Goal: Task Accomplishment & Management: Complete application form

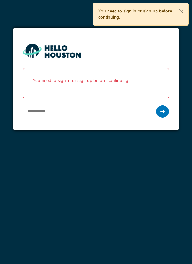
click at [46, 111] on input "email" at bounding box center [87, 111] width 128 height 13
type input "**********"
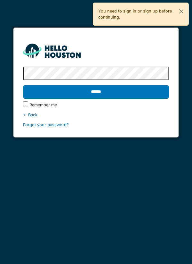
click at [113, 95] on input "******" at bounding box center [96, 91] width 146 height 13
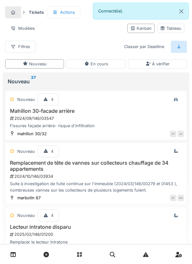
click at [18, 253] on link at bounding box center [13, 254] width 16 height 15
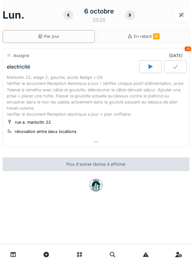
click at [70, 16] on icon at bounding box center [68, 14] width 6 height 5
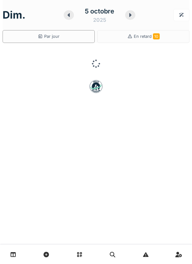
click at [73, 15] on div at bounding box center [69, 15] width 10 height 10
click at [75, 15] on div at bounding box center [70, 15] width 10 height 10
click at [73, 16] on div at bounding box center [69, 15] width 10 height 10
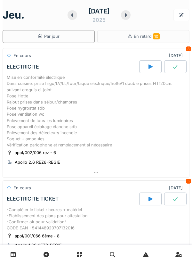
click at [52, 113] on div "Mise en conformité électrique Dans cuisine: prise frigo/LV/LL/four/taque électr…" at bounding box center [96, 111] width 179 height 74
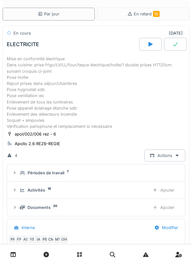
scroll to position [82, 0]
click at [167, 189] on div "Ajouter" at bounding box center [163, 190] width 33 height 12
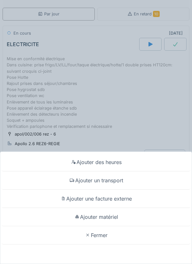
click at [113, 216] on div "Ajouter matériel" at bounding box center [96, 217] width 189 height 18
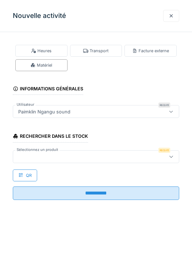
click at [33, 156] on div at bounding box center [85, 156] width 139 height 7
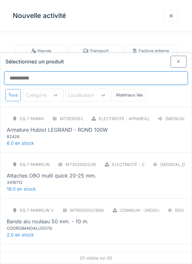
click at [24, 71] on input "Sélectionnez un produit" at bounding box center [96, 77] width 184 height 13
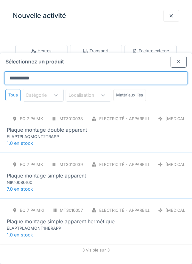
type input "**********"
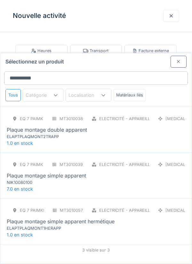
click at [38, 133] on div "ELAPTPLAQMONT2TRAPP" at bounding box center [45, 136] width 77 height 6
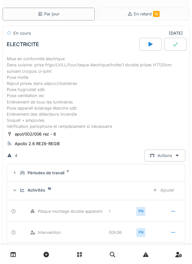
click at [166, 188] on div "Ajouter" at bounding box center [163, 190] width 33 height 12
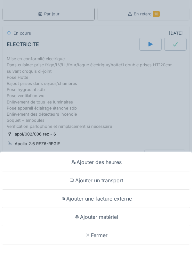
click at [107, 226] on div "Ajouter matériel" at bounding box center [96, 217] width 189 height 18
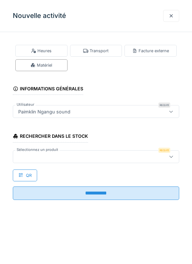
click at [35, 156] on div at bounding box center [85, 156] width 139 height 7
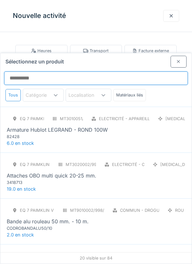
click at [25, 71] on input "Sélectionnez un produit" at bounding box center [96, 77] width 184 height 13
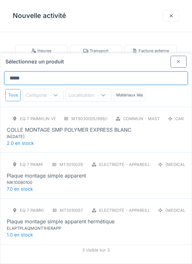
type input "*******"
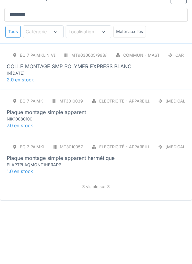
click at [38, 179] on div "NIK10080100" at bounding box center [45, 182] width 77 height 6
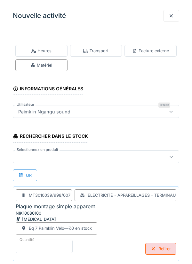
click at [31, 246] on input "*" at bounding box center [44, 245] width 57 height 13
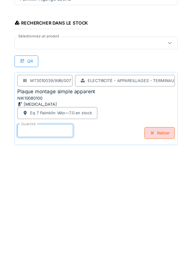
scroll to position [33, 0]
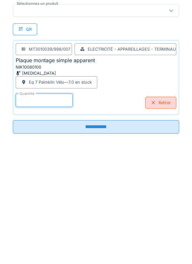
type input "*"
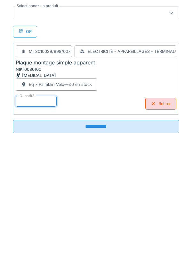
click at [105, 238] on input "**********" at bounding box center [96, 238] width 166 height 13
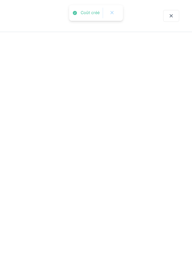
scroll to position [0, 0]
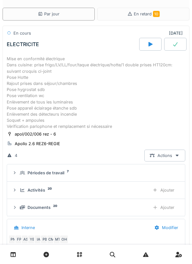
click at [169, 189] on div "Ajouter" at bounding box center [163, 190] width 33 height 12
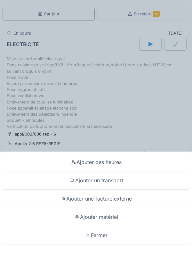
click at [117, 217] on div "Ajouter matériel" at bounding box center [96, 217] width 189 height 18
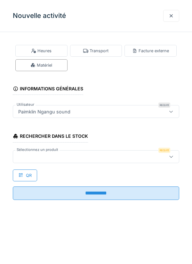
click at [29, 154] on div at bounding box center [85, 156] width 139 height 7
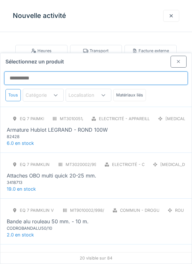
click at [31, 71] on input "Sélectionnez un produit" at bounding box center [96, 77] width 184 height 13
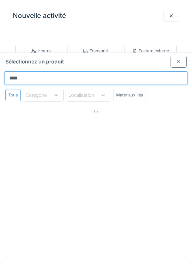
type input "*****"
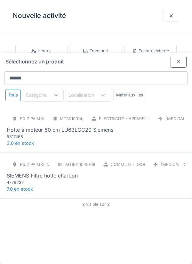
click at [39, 133] on div "5317468" at bounding box center [45, 136] width 77 height 6
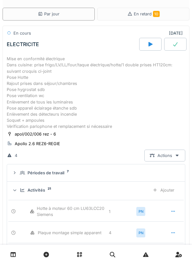
click at [168, 192] on div "Ajouter" at bounding box center [163, 190] width 33 height 12
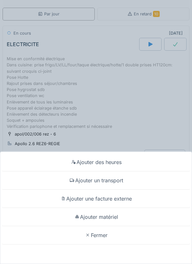
click at [105, 226] on div "Ajouter matériel" at bounding box center [96, 217] width 189 height 18
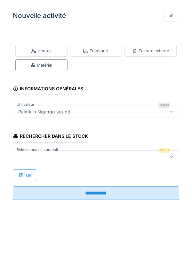
click at [31, 156] on div at bounding box center [85, 156] width 139 height 7
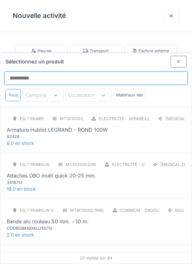
click at [33, 71] on input "Sélectionnez un produit" at bounding box center [96, 77] width 184 height 13
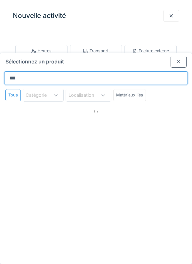
type input "******"
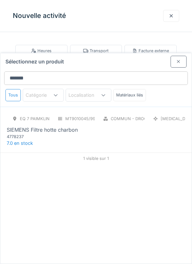
click at [44, 133] on div "4778237" at bounding box center [45, 136] width 77 height 6
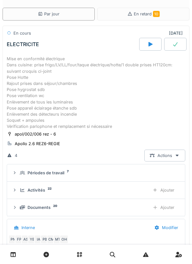
click at [169, 188] on div "Ajouter" at bounding box center [163, 190] width 33 height 12
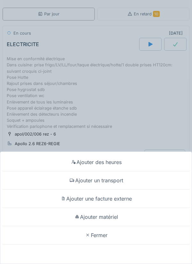
click at [106, 226] on div "Ajouter matériel" at bounding box center [96, 217] width 189 height 18
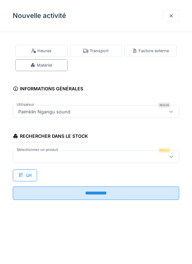
click at [37, 154] on div at bounding box center [85, 156] width 139 height 7
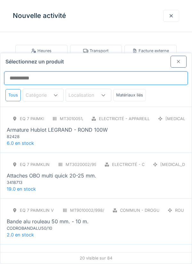
click at [30, 71] on input "Sélectionnez un produit" at bounding box center [96, 77] width 184 height 13
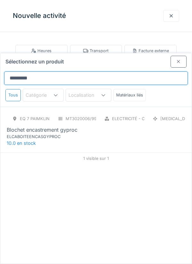
type input "**********"
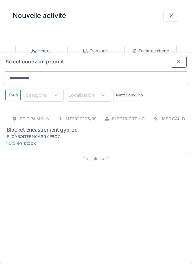
click at [46, 126] on div "Blochet encastrement gyproc" at bounding box center [42, 130] width 71 height 8
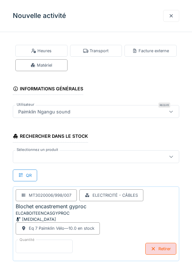
click at [26, 247] on input "*" at bounding box center [44, 245] width 57 height 13
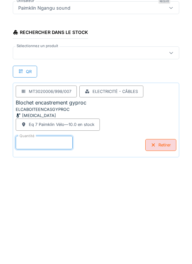
scroll to position [33, 0]
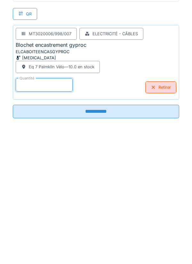
type input "*"
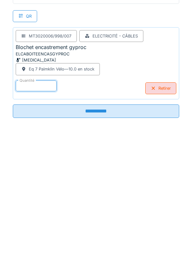
click at [104, 240] on input "**********" at bounding box center [96, 238] width 166 height 13
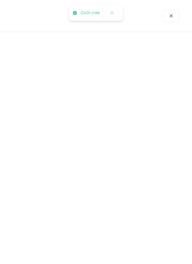
scroll to position [0, 0]
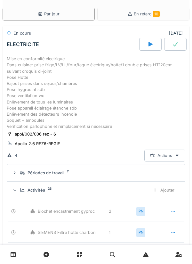
click at [169, 190] on div "Ajouter" at bounding box center [163, 190] width 33 height 12
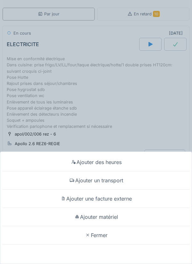
click at [116, 216] on div "Ajouter matériel" at bounding box center [96, 217] width 189 height 18
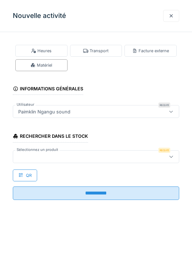
click at [33, 160] on div at bounding box center [96, 156] width 166 height 13
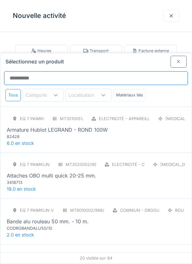
click at [20, 71] on input "Sélectionnez un produit" at bounding box center [96, 77] width 184 height 13
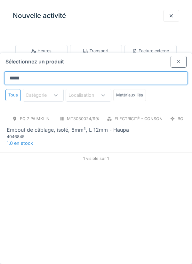
type input "******"
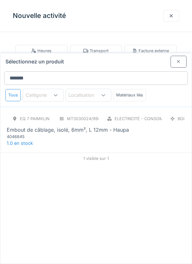
click at [37, 133] on div "4046845" at bounding box center [45, 136] width 77 height 6
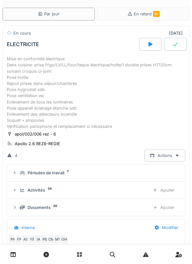
click at [168, 189] on div "Ajouter" at bounding box center [163, 190] width 33 height 12
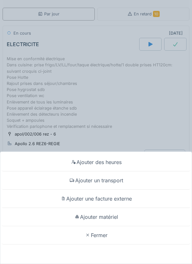
click at [112, 226] on div "Ajouter matériel" at bounding box center [96, 217] width 189 height 18
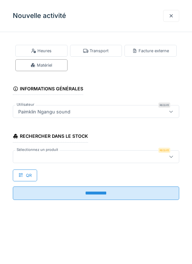
click at [43, 155] on div at bounding box center [85, 156] width 139 height 7
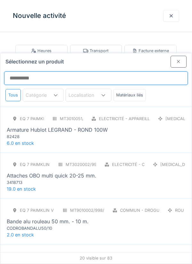
click at [25, 71] on input "Sélectionnez un produit" at bounding box center [96, 77] width 184 height 13
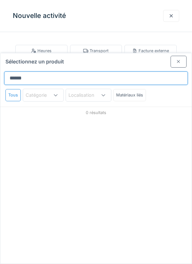
type input "*****"
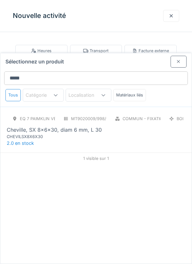
click at [52, 133] on div "CHEVILSX8X6X30" at bounding box center [45, 136] width 77 height 6
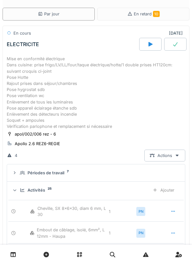
click at [166, 188] on div "Ajouter" at bounding box center [163, 190] width 33 height 12
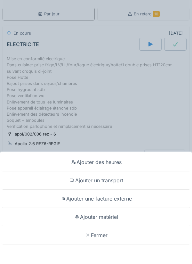
click at [113, 226] on div "Ajouter matériel" at bounding box center [96, 217] width 189 height 18
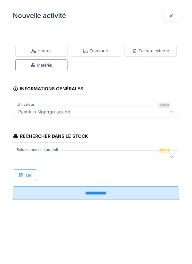
click at [28, 155] on div at bounding box center [85, 156] width 139 height 7
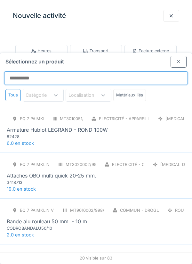
click at [23, 71] on input "Sélectionnez un produit" at bounding box center [96, 77] width 184 height 13
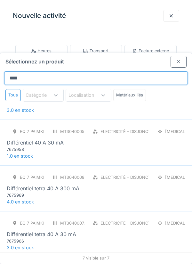
scroll to position [150, 0]
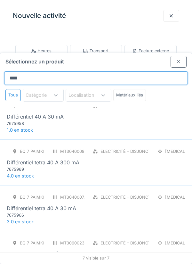
click at [26, 71] on input "****" at bounding box center [96, 77] width 184 height 13
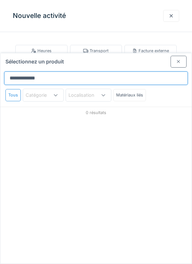
type input "**********"
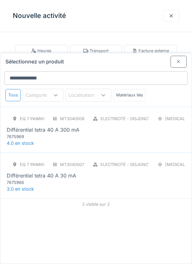
click at [45, 133] on div "7675969" at bounding box center [45, 136] width 77 height 6
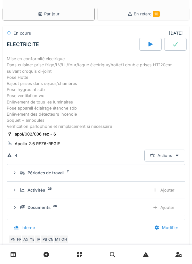
click at [170, 190] on div "Ajouter" at bounding box center [163, 190] width 33 height 12
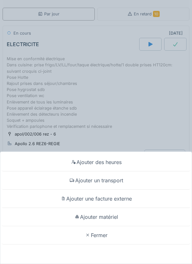
click at [116, 226] on div "Ajouter matériel" at bounding box center [96, 217] width 189 height 18
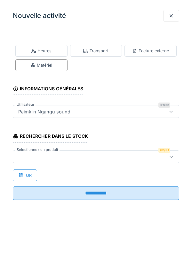
click at [35, 155] on div at bounding box center [85, 156] width 139 height 7
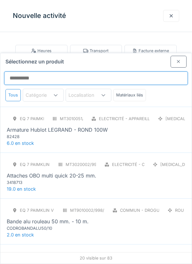
click at [22, 71] on input "Sélectionnez un produit" at bounding box center [96, 77] width 184 height 13
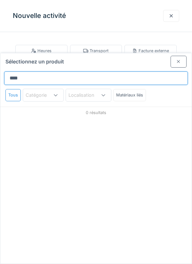
type input "*****"
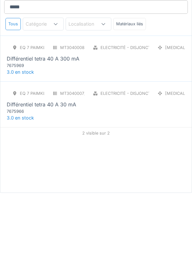
click at [57, 179] on div "7675966" at bounding box center [45, 182] width 77 height 6
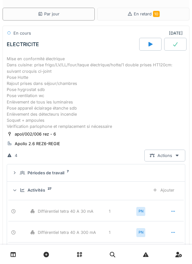
click at [169, 188] on div "Ajouter" at bounding box center [163, 190] width 33 height 12
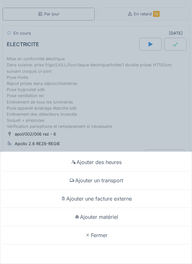
click at [115, 226] on div "Ajouter matériel" at bounding box center [96, 217] width 189 height 18
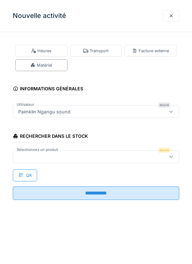
click at [33, 156] on div at bounding box center [85, 156] width 139 height 7
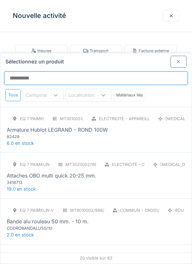
click at [27, 71] on input "Sélectionnez un produit" at bounding box center [96, 77] width 184 height 13
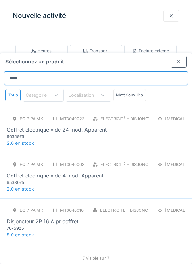
type input "*******"
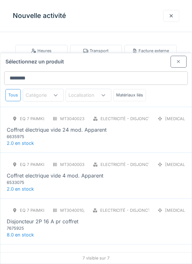
click at [53, 133] on div "6635975" at bounding box center [45, 136] width 77 height 6
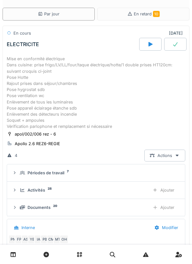
click at [169, 188] on div "Ajouter" at bounding box center [163, 190] width 33 height 12
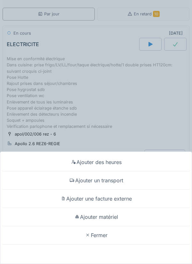
click at [116, 226] on div "Ajouter matériel" at bounding box center [96, 217] width 189 height 18
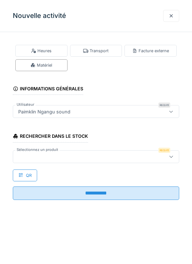
click at [31, 154] on div at bounding box center [85, 156] width 139 height 7
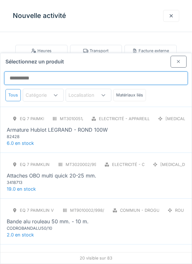
click at [23, 71] on input "Sélectionnez un produit" at bounding box center [96, 77] width 184 height 13
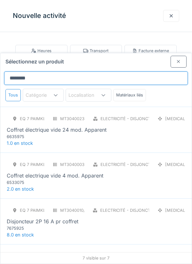
type input "*********"
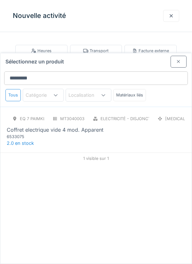
click at [71, 126] on div "Coffret electrique vide 4 mod. Apparent" at bounding box center [55, 130] width 97 height 8
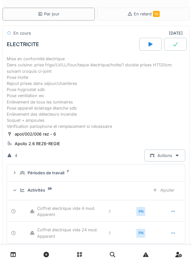
click at [168, 191] on div "Ajouter" at bounding box center [163, 190] width 33 height 12
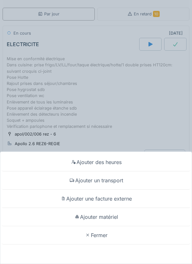
click at [105, 226] on div "Ajouter matériel" at bounding box center [96, 217] width 189 height 18
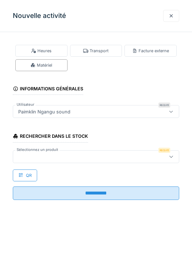
click at [24, 157] on div at bounding box center [85, 156] width 139 height 7
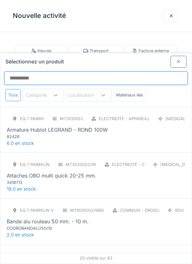
click at [32, 71] on input "Sélectionnez un produit" at bounding box center [96, 77] width 184 height 13
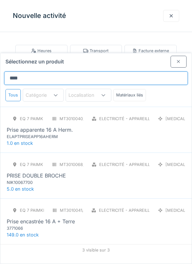
type input "*****"
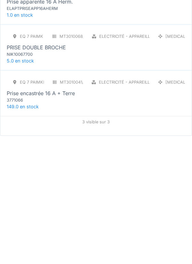
click at [38, 225] on div "3771066" at bounding box center [45, 228] width 77 height 6
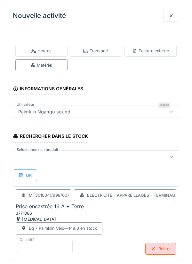
click at [33, 245] on input "*" at bounding box center [44, 245] width 57 height 13
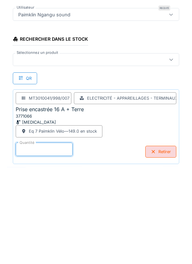
scroll to position [33, 0]
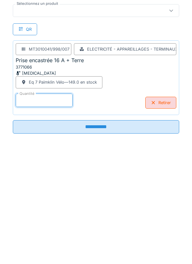
type input "**"
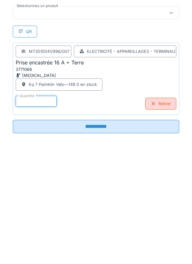
click at [105, 238] on input "**********" at bounding box center [96, 238] width 166 height 13
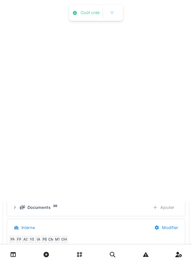
scroll to position [0, 0]
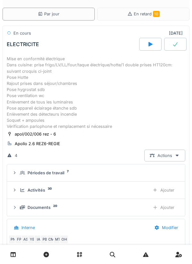
click at [168, 190] on div "Ajouter" at bounding box center [163, 190] width 33 height 12
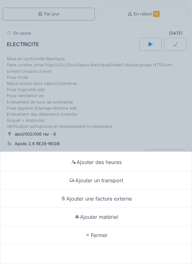
click at [111, 217] on div "Ajouter matériel" at bounding box center [96, 217] width 189 height 18
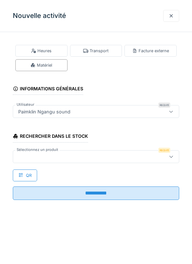
click at [32, 156] on div at bounding box center [85, 156] width 139 height 7
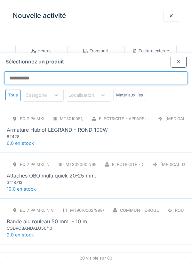
click at [23, 71] on input "Sélectionnez un produit" at bounding box center [96, 77] width 184 height 13
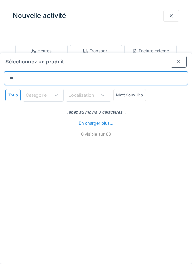
type input "***"
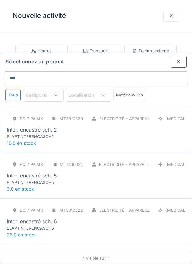
click at [46, 133] on div "ELAPTINTERENCASCH2" at bounding box center [45, 136] width 77 height 6
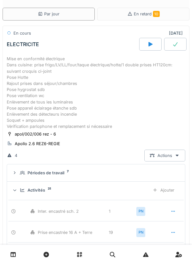
click at [169, 188] on div "Ajouter" at bounding box center [163, 190] width 33 height 12
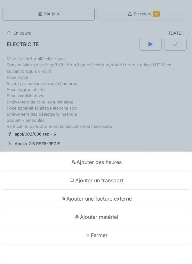
click at [108, 226] on div "Ajouter matériel" at bounding box center [96, 217] width 189 height 18
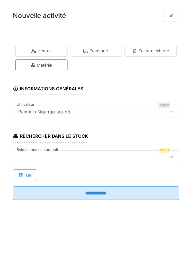
click at [33, 155] on div at bounding box center [85, 156] width 139 height 7
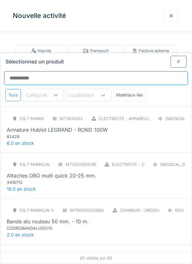
click at [24, 71] on input "Sélectionnez un produit" at bounding box center [96, 77] width 184 height 13
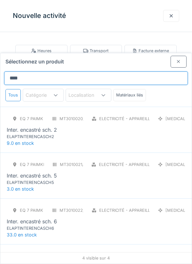
type input "*****"
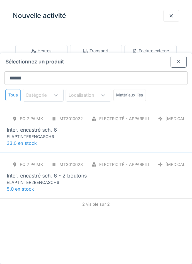
click at [48, 133] on div "ELAPTINTERENCASCH6" at bounding box center [45, 136] width 77 height 6
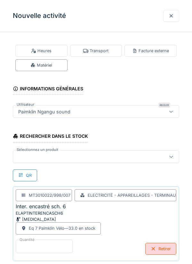
click at [30, 244] on input "*" at bounding box center [44, 245] width 57 height 13
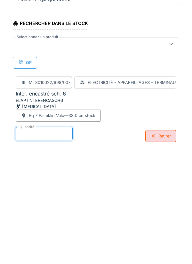
scroll to position [33, 0]
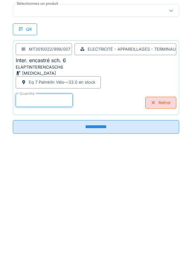
type input "**"
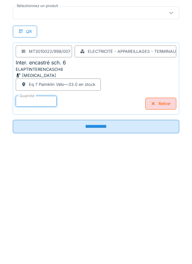
click at [105, 241] on input "**********" at bounding box center [96, 238] width 166 height 13
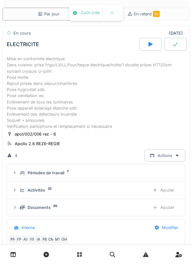
scroll to position [0, 0]
click at [169, 189] on div "Ajouter" at bounding box center [163, 190] width 33 height 12
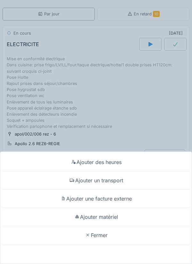
click at [112, 216] on div "Ajouter matériel" at bounding box center [96, 217] width 189 height 18
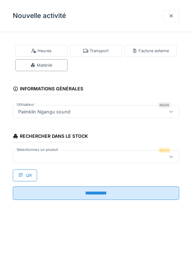
click at [36, 156] on div at bounding box center [85, 156] width 139 height 7
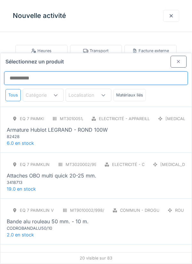
click at [35, 71] on input "Sélectionnez un produit" at bounding box center [96, 77] width 184 height 13
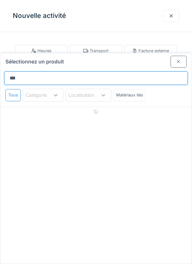
type input "******"
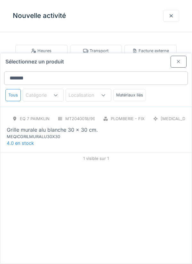
click at [42, 126] on div "Grille murale alu blanche 30 x 30 cm." at bounding box center [52, 130] width 91 height 8
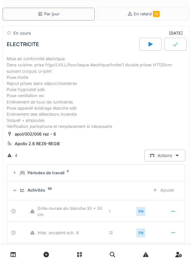
click at [169, 189] on div "Ajouter" at bounding box center [163, 190] width 33 height 12
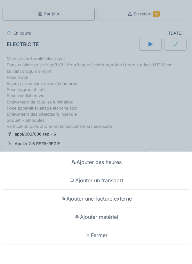
click at [113, 226] on div "Ajouter matériel" at bounding box center [96, 217] width 189 height 18
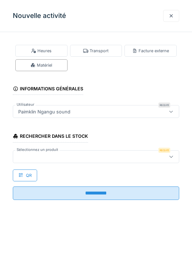
click at [34, 154] on div at bounding box center [85, 156] width 139 height 7
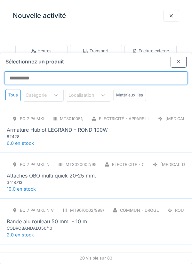
click at [13, 71] on input "Sélectionnez un produit" at bounding box center [96, 77] width 184 height 13
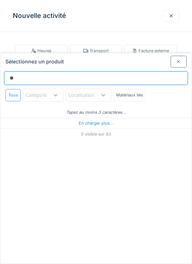
type input "***"
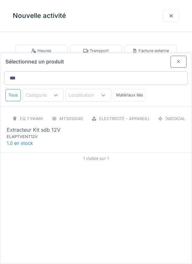
click at [37, 126] on div "Extracteur Kit sdb 12V" at bounding box center [34, 130] width 54 height 8
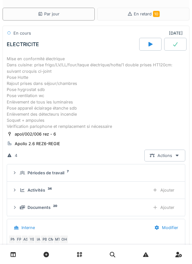
click at [168, 189] on div "Ajouter" at bounding box center [163, 190] width 33 height 12
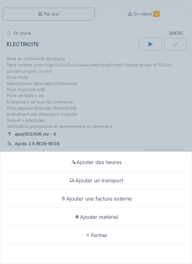
click at [112, 226] on div "Ajouter matériel" at bounding box center [96, 217] width 189 height 18
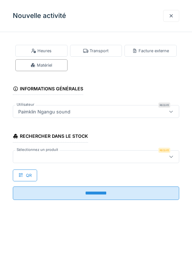
click at [30, 155] on div at bounding box center [85, 156] width 139 height 7
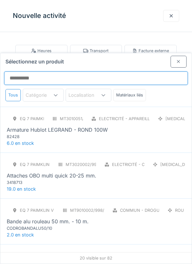
click at [24, 71] on input "Sélectionnez un produit" at bounding box center [96, 77] width 184 height 13
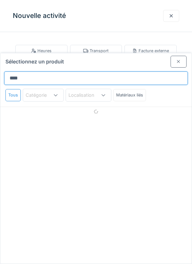
type input "*****"
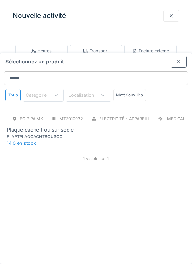
click at [48, 133] on div "ELAPTPLAQCACHTROUSOC" at bounding box center [45, 136] width 77 height 6
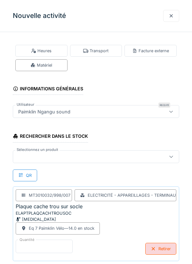
click at [25, 243] on input "*" at bounding box center [44, 245] width 57 height 13
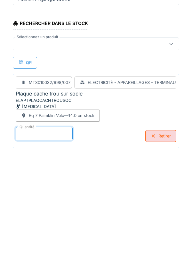
scroll to position [33, 0]
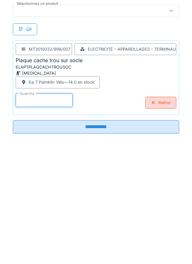
type input "*"
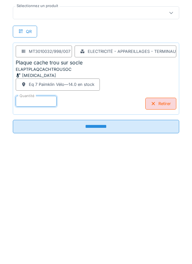
click at [106, 241] on input "**********" at bounding box center [96, 238] width 166 height 13
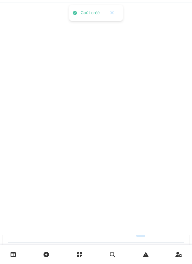
scroll to position [0, 0]
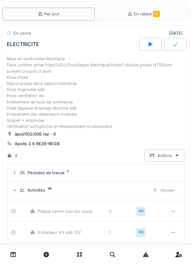
click at [169, 191] on div "Ajouter" at bounding box center [163, 190] width 33 height 12
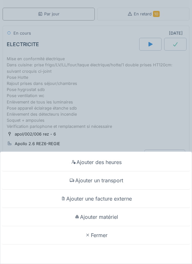
click at [107, 218] on div "Ajouter matériel" at bounding box center [96, 217] width 189 height 18
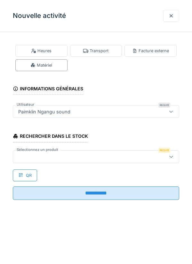
click at [31, 156] on div at bounding box center [85, 156] width 139 height 7
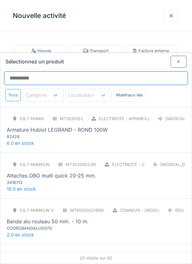
click at [22, 71] on input "Sélectionnez un produit" at bounding box center [96, 77] width 184 height 13
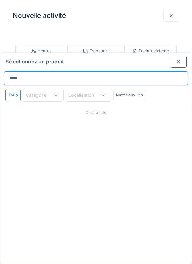
type input "*****"
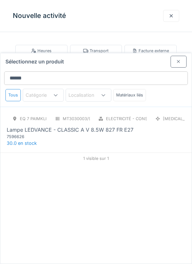
click at [61, 126] on div "Lampe LEDVANCE - CLASSIC A V 8.5W 827 FR E27" at bounding box center [70, 130] width 127 height 8
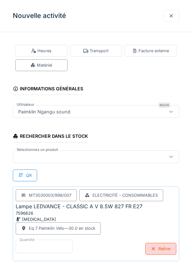
click at [33, 244] on input "*" at bounding box center [44, 245] width 57 height 13
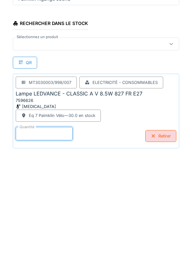
scroll to position [33, 0]
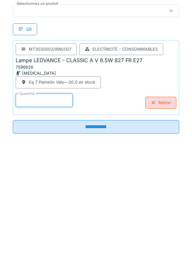
type input "*"
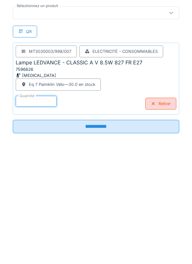
click at [101, 238] on input "**********" at bounding box center [96, 238] width 166 height 13
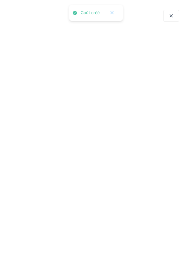
scroll to position [0, 0]
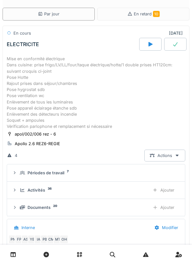
click at [167, 190] on div "Ajouter" at bounding box center [163, 190] width 33 height 12
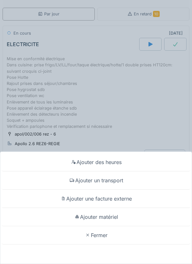
click at [107, 216] on div "Ajouter matériel" at bounding box center [96, 217] width 189 height 18
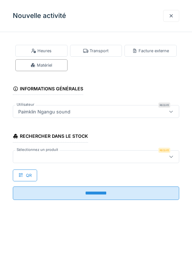
click at [32, 155] on div at bounding box center [85, 156] width 139 height 7
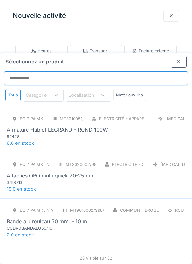
click at [20, 71] on input "Sélectionnez un produit" at bounding box center [96, 77] width 184 height 13
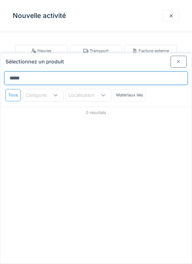
type input "******"
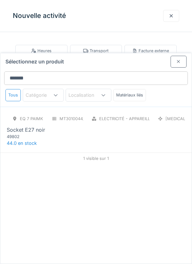
click at [35, 133] on div "49802" at bounding box center [45, 136] width 77 height 6
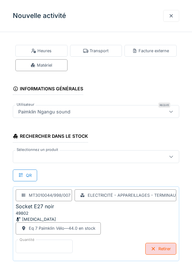
click at [31, 243] on input "*" at bounding box center [44, 245] width 57 height 13
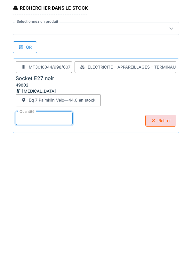
scroll to position [33, 0]
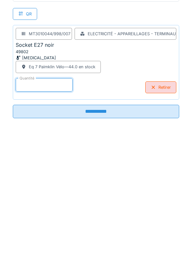
type input "*"
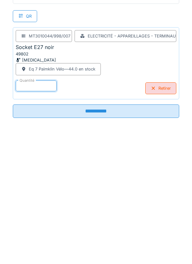
click at [111, 239] on input "**********" at bounding box center [96, 238] width 166 height 13
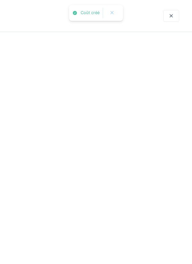
scroll to position [0, 0]
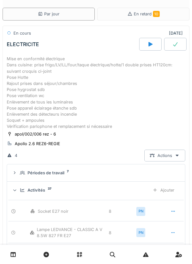
click at [168, 191] on div "Ajouter" at bounding box center [163, 190] width 33 height 12
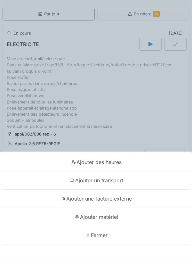
click at [105, 218] on div "Ajouter matériel" at bounding box center [96, 217] width 189 height 18
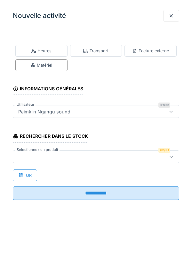
click at [33, 158] on div at bounding box center [85, 156] width 139 height 7
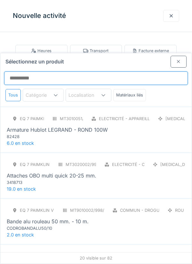
click at [34, 71] on input "Sélectionnez un produit" at bounding box center [96, 77] width 184 height 13
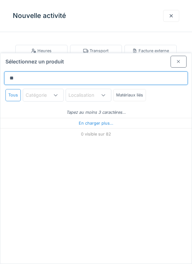
type input "***"
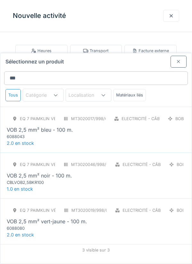
click at [54, 133] on div "6088043" at bounding box center [45, 136] width 77 height 6
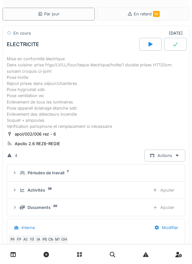
click at [169, 188] on div "Ajouter" at bounding box center [163, 190] width 33 height 12
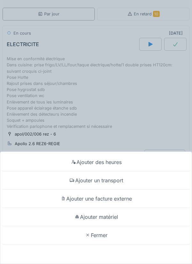
click at [107, 226] on div "Ajouter matériel" at bounding box center [96, 217] width 189 height 18
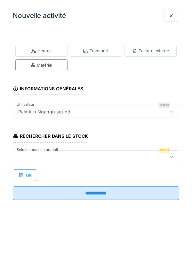
click at [32, 156] on div at bounding box center [85, 156] width 139 height 7
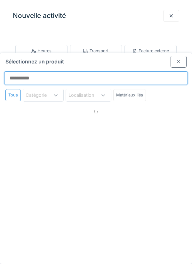
click at [32, 71] on input "Sélectionnez un produit" at bounding box center [96, 77] width 184 height 13
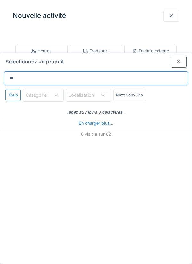
type input "***"
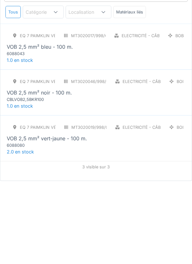
click at [52, 179] on div "CBLVOB2,5BKR100" at bounding box center [45, 182] width 77 height 6
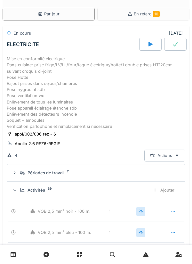
click at [168, 189] on div "Ajouter" at bounding box center [163, 190] width 33 height 12
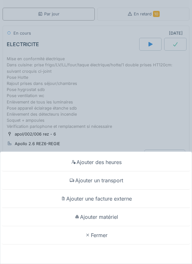
click at [108, 226] on div "Ajouter matériel" at bounding box center [96, 217] width 189 height 18
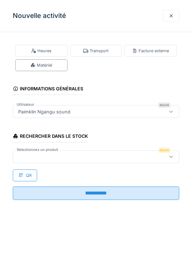
click at [33, 155] on div at bounding box center [85, 156] width 139 height 7
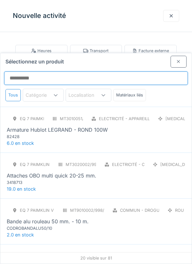
click at [20, 71] on input "Sélectionnez un produit" at bounding box center [96, 77] width 184 height 13
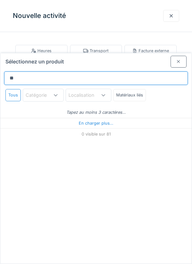
type input "***"
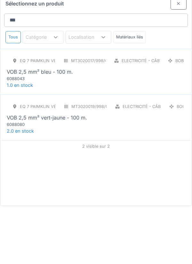
click at [71, 179] on div "6088080" at bounding box center [45, 182] width 77 height 6
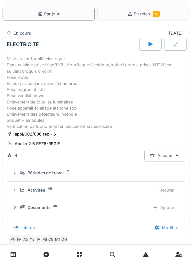
click at [169, 188] on div "Ajouter" at bounding box center [163, 190] width 33 height 12
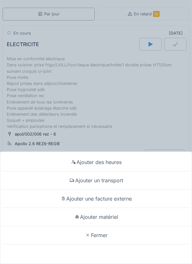
click at [115, 226] on div "Ajouter matériel" at bounding box center [96, 217] width 189 height 18
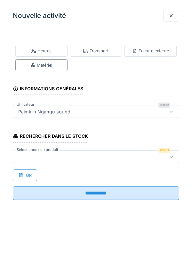
click at [49, 155] on div at bounding box center [85, 156] width 139 height 7
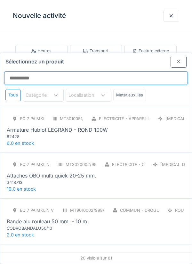
click at [36, 71] on input "Sélectionnez un produit" at bounding box center [96, 77] width 184 height 13
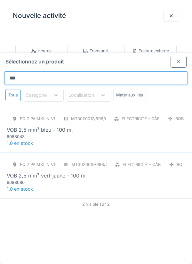
click at [36, 71] on input "***" at bounding box center [96, 77] width 184 height 13
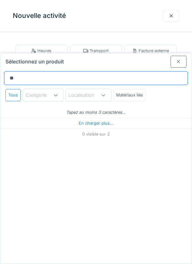
type input "*"
type input "*****"
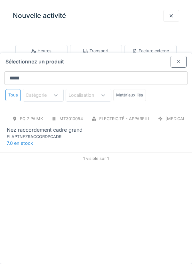
click at [65, 133] on div "ELAPTNEZRACCORDPCADR" at bounding box center [45, 136] width 77 height 6
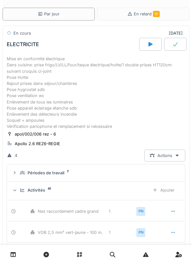
click at [168, 190] on div "Ajouter" at bounding box center [163, 190] width 33 height 12
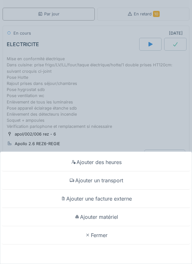
click at [114, 226] on div "Ajouter matériel" at bounding box center [96, 217] width 189 height 18
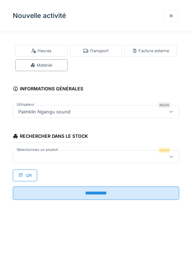
click at [31, 155] on div at bounding box center [85, 156] width 139 height 7
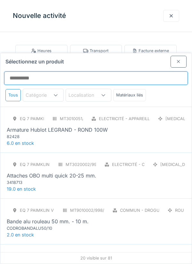
click at [26, 71] on input "Sélectionnez un produit" at bounding box center [96, 77] width 184 height 13
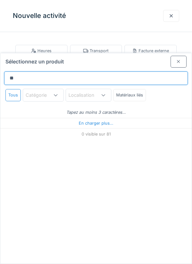
type input "***"
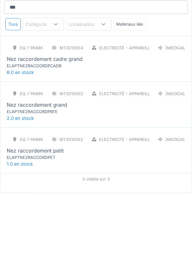
click at [53, 179] on div "ELAPTNEZRACCORDPBTE" at bounding box center [45, 182] width 77 height 6
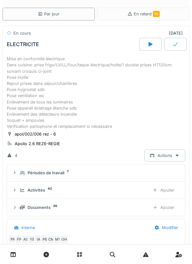
click at [168, 191] on div "Ajouter" at bounding box center [163, 190] width 33 height 12
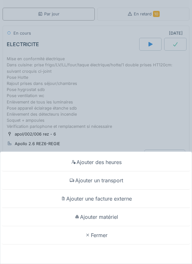
click at [108, 226] on div "Ajouter matériel" at bounding box center [96, 217] width 189 height 18
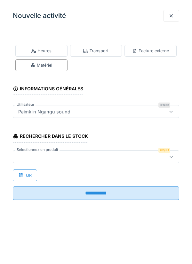
click at [33, 155] on div at bounding box center [85, 156] width 139 height 7
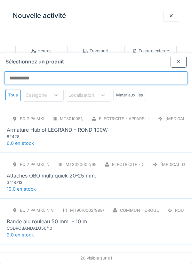
click at [26, 71] on input "Sélectionnez un produit" at bounding box center [96, 77] width 184 height 13
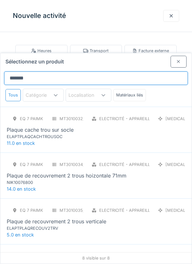
type input "********"
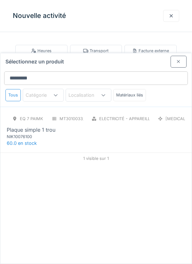
click at [36, 133] on div "NIK10076100" at bounding box center [45, 136] width 77 height 6
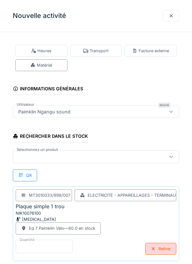
click at [26, 243] on input "*" at bounding box center [44, 245] width 57 height 13
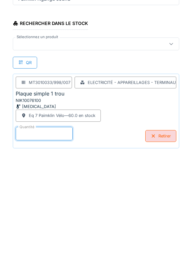
scroll to position [33, 0]
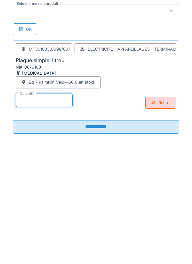
type input "**"
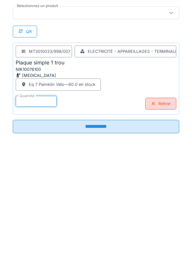
click at [102, 239] on input "**********" at bounding box center [96, 238] width 166 height 13
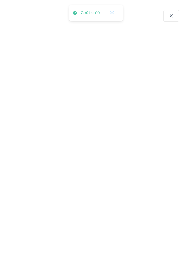
scroll to position [0, 0]
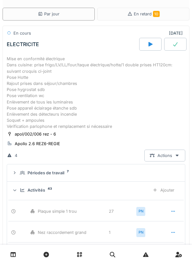
click at [170, 190] on div "Ajouter" at bounding box center [163, 190] width 33 height 12
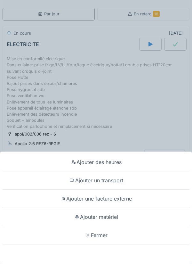
click at [113, 215] on div "Ajouter matériel" at bounding box center [96, 217] width 189 height 18
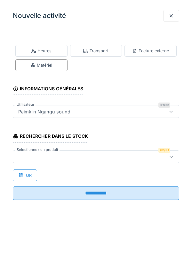
click at [32, 156] on div at bounding box center [85, 156] width 139 height 7
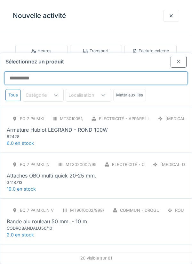
click at [26, 71] on input "Sélectionnez un produit" at bounding box center [96, 77] width 184 height 13
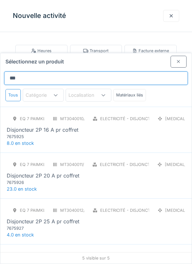
type input "****"
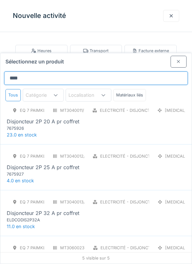
scroll to position [59, 0]
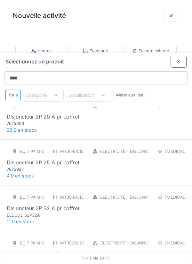
click at [58, 120] on div "7675926" at bounding box center [45, 123] width 77 height 6
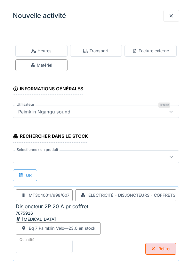
click at [30, 246] on input "*" at bounding box center [44, 245] width 57 height 13
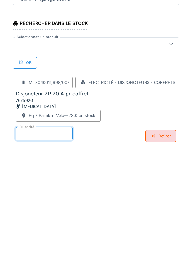
scroll to position [33, 0]
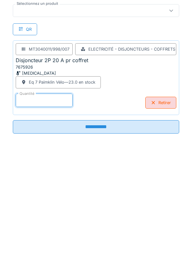
type input "*"
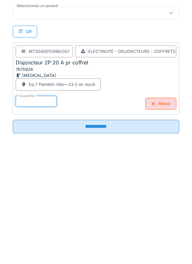
click at [105, 241] on input "**********" at bounding box center [96, 238] width 166 height 13
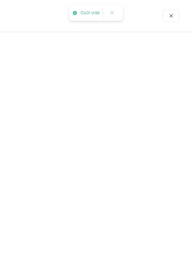
scroll to position [0, 0]
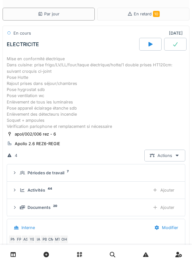
click at [170, 189] on div "Ajouter" at bounding box center [163, 190] width 33 height 12
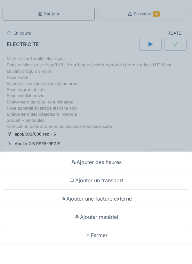
click at [112, 216] on div "Ajouter matériel" at bounding box center [96, 217] width 189 height 18
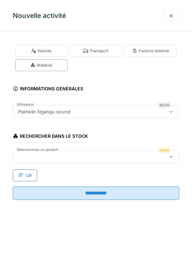
click at [38, 156] on div at bounding box center [85, 156] width 139 height 7
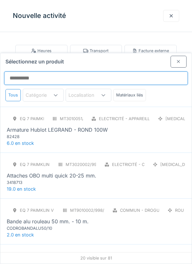
click at [24, 71] on input "Sélectionnez un produit" at bounding box center [96, 77] width 184 height 13
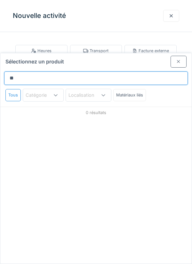
type input "*"
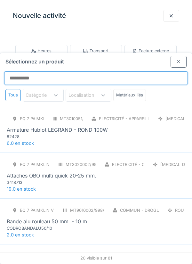
type input "*"
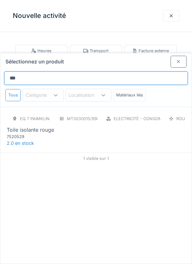
type input "****"
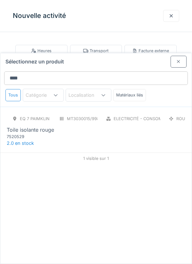
click at [44, 126] on div "Toile isolante rouge" at bounding box center [30, 130] width 47 height 8
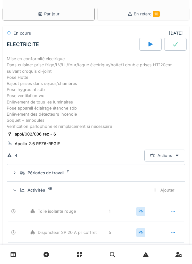
click at [166, 191] on div "Ajouter" at bounding box center [163, 190] width 33 height 12
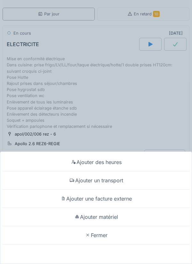
click at [113, 226] on div "Ajouter matériel" at bounding box center [96, 217] width 189 height 18
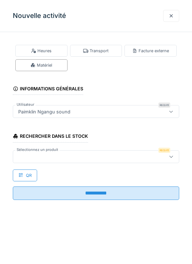
click at [35, 156] on div at bounding box center [85, 156] width 139 height 7
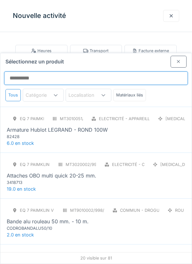
click at [23, 71] on input "Sélectionnez un produit" at bounding box center [96, 77] width 184 height 13
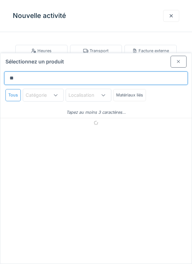
type input "*"
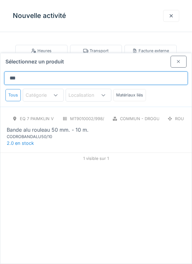
type input "*****"
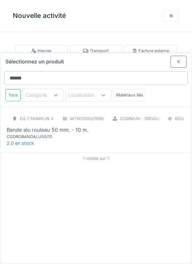
click at [51, 133] on div "CODROBANDALU50/10" at bounding box center [45, 136] width 77 height 6
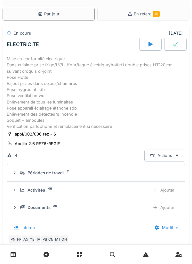
click at [169, 190] on div "Ajouter" at bounding box center [163, 190] width 33 height 12
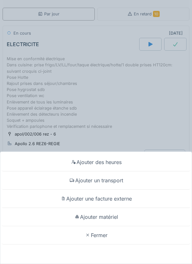
click at [108, 226] on div "Ajouter matériel" at bounding box center [96, 217] width 189 height 18
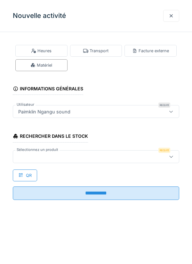
click at [35, 157] on div at bounding box center [85, 156] width 139 height 7
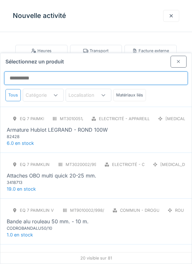
click at [23, 71] on input "Sélectionnez un produit" at bounding box center [96, 77] width 184 height 13
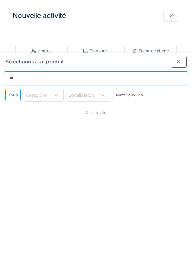
type input "*"
type input "******"
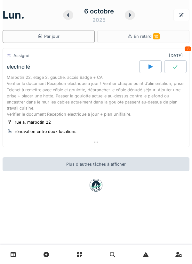
click at [70, 15] on icon at bounding box center [68, 14] width 6 height 5
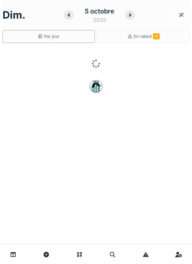
click at [71, 15] on icon at bounding box center [69, 14] width 6 height 5
click at [71, 15] on icon at bounding box center [70, 14] width 6 height 5
click at [71, 12] on icon at bounding box center [69, 14] width 6 height 5
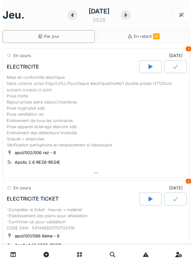
click at [56, 106] on div "Mise en conformité électrique Dans cuisine: prise frigo/LV/LL/four/taque électr…" at bounding box center [96, 111] width 179 height 74
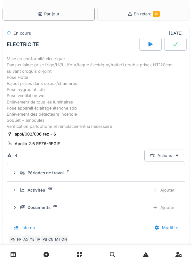
scroll to position [82, 0]
click at [49, 100] on div "Mise en conformité électrique Dans cuisine: prise frigo/LV/LL/four/taque électr…" at bounding box center [96, 93] width 179 height 74
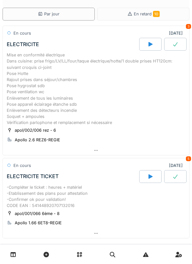
click at [76, 94] on div "Mise en conformité électrique Dans cuisine: prise frigo/LV/LL/four/taque électr…" at bounding box center [96, 89] width 179 height 74
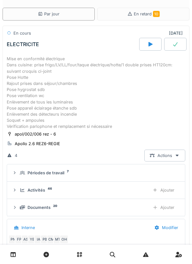
scroll to position [0, 0]
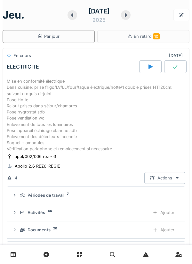
click at [59, 114] on div "Mise en conformité électrique Dans cuisine: prise frigo/LV/LL/four/taque électr…" at bounding box center [96, 115] width 179 height 74
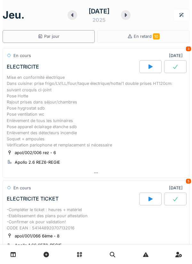
click at [49, 101] on div "Mise en conformité électrique Dans cuisine: prise frigo/LV/LL/four/taque électr…" at bounding box center [96, 111] width 179 height 74
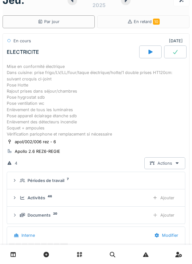
scroll to position [22, 0]
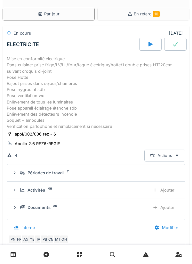
click at [169, 190] on div "Ajouter" at bounding box center [163, 190] width 33 height 12
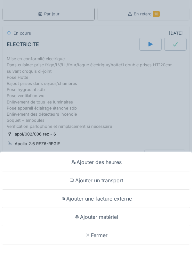
click at [113, 215] on div "Ajouter matériel" at bounding box center [96, 217] width 189 height 18
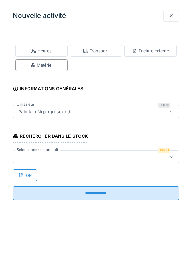
click at [31, 154] on div at bounding box center [85, 156] width 139 height 7
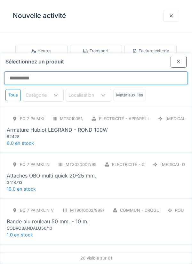
click at [19, 71] on input "Sélectionnez un produit" at bounding box center [96, 77] width 184 height 13
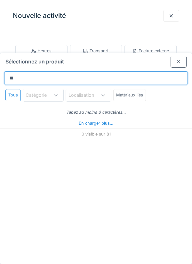
type input "****"
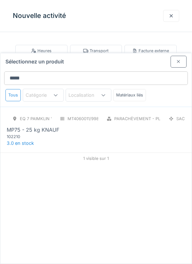
click at [26, 133] on div "102210" at bounding box center [45, 136] width 77 height 6
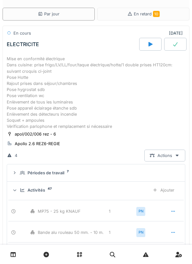
click at [168, 188] on div "Ajouter" at bounding box center [163, 190] width 33 height 12
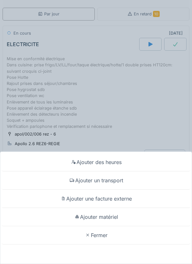
click at [115, 226] on div "Ajouter matériel" at bounding box center [96, 217] width 189 height 18
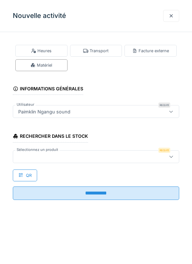
click at [31, 155] on div at bounding box center [85, 156] width 139 height 7
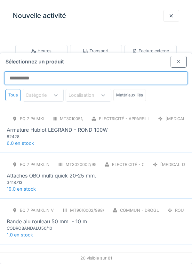
click at [25, 71] on input "Sélectionnez un produit" at bounding box center [96, 77] width 184 height 13
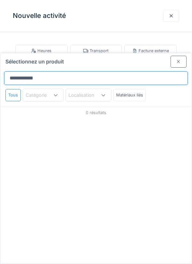
scroll to position [0, 0]
type input "**********"
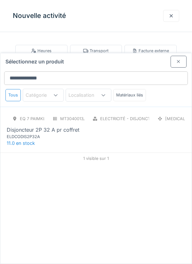
click at [49, 126] on div "Disjoncteur 2P 32 A pr coffret" at bounding box center [43, 130] width 73 height 8
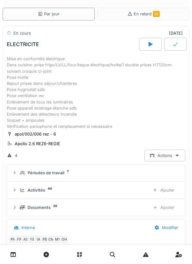
click at [64, 206] on div "Documents 20" at bounding box center [82, 207] width 125 height 6
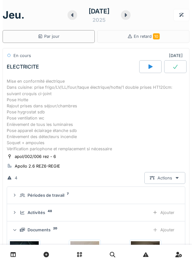
click at [58, 103] on div "Mise en conformité électrique Dans cuisine: prise frigo/LV/LL/four/taque électr…" at bounding box center [96, 115] width 179 height 74
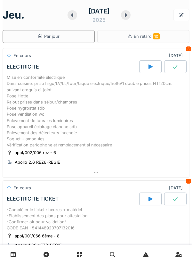
click at [64, 106] on div "Mise en conformité électrique Dans cuisine: prise frigo/LV/LL/four/taque électr…" at bounding box center [96, 111] width 179 height 74
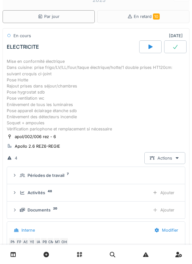
scroll to position [82, 0]
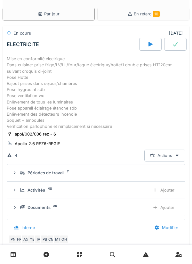
click at [170, 205] on div "Ajouter" at bounding box center [163, 207] width 33 height 12
click at [172, 188] on div "Ajouter" at bounding box center [163, 190] width 33 height 12
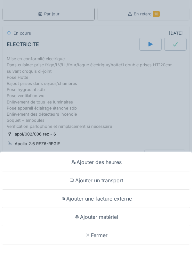
click at [103, 232] on div "Fermer" at bounding box center [96, 235] width 189 height 18
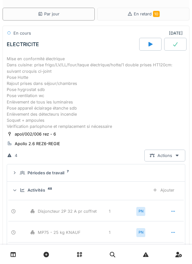
click at [98, 93] on div "Mise en conformité électrique Dans cuisine: prise frigo/LV/LL/four/taque électr…" at bounding box center [96, 93] width 179 height 74
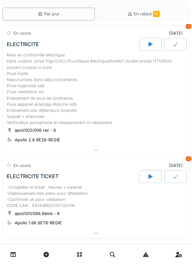
click at [57, 81] on div "Mise en conformité électrique Dans cuisine: prise frigo/LV/LL/four/taque électr…" at bounding box center [96, 89] width 179 height 74
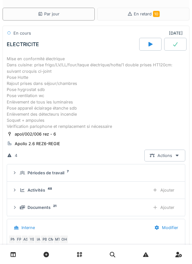
click at [171, 206] on div "Ajouter" at bounding box center [163, 207] width 33 height 12
click at [170, 207] on div "Ajouter" at bounding box center [163, 207] width 33 height 12
click at [171, 205] on div "Ajouter" at bounding box center [163, 207] width 33 height 12
click at [169, 190] on div "Ajouter" at bounding box center [163, 190] width 33 height 12
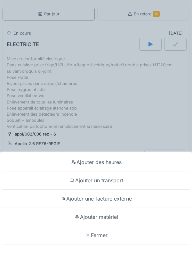
click at [107, 159] on div "Ajouter des heures" at bounding box center [96, 162] width 189 height 18
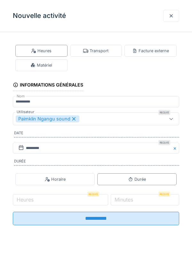
click at [35, 200] on label "Heures" at bounding box center [25, 199] width 20 height 8
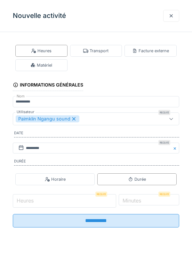
click at [35, 200] on input "Heures" at bounding box center [64, 200] width 103 height 13
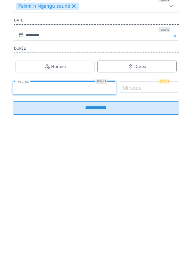
type input "*"
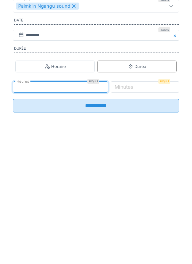
click at [134, 202] on label "Minutes" at bounding box center [123, 199] width 21 height 8
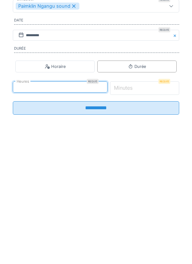
click at [143, 202] on input "*" at bounding box center [144, 200] width 69 height 13
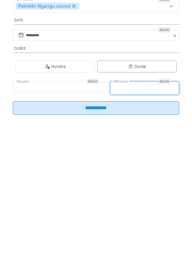
type input "**"
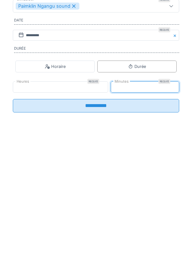
click at [102, 222] on input "**********" at bounding box center [96, 217] width 166 height 13
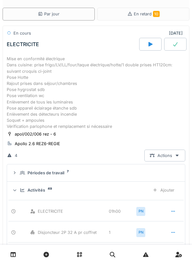
click at [61, 94] on div "Mise en conformité électrique Dans cuisine: prise frigo/LV/LL/four/taque électr…" at bounding box center [96, 93] width 179 height 74
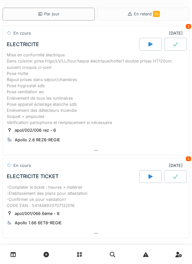
click at [53, 94] on div "Mise en conformité électrique Dans cuisine: prise frigo/LV/LL/four/taque électr…" at bounding box center [96, 89] width 179 height 74
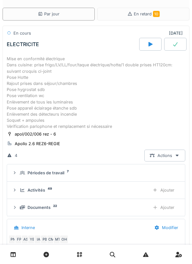
scroll to position [82, 0]
click at [53, 87] on div "Mise en conformité électrique Dans cuisine: prise frigo/LV/LL/four/taque électr…" at bounding box center [96, 93] width 179 height 74
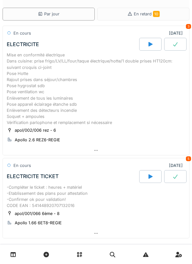
click at [63, 94] on div "Mise en conformité électrique Dans cuisine: prise frigo/LV/LL/four/taque électr…" at bounding box center [96, 89] width 179 height 74
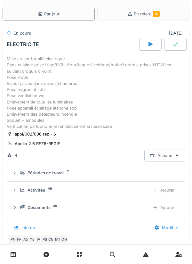
click at [62, 98] on div "Mise en conformité électrique Dans cuisine: prise frigo/LV/LL/four/taque électr…" at bounding box center [96, 93] width 179 height 74
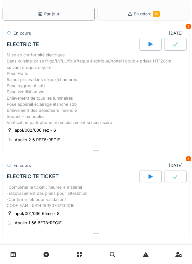
click at [74, 93] on div "Mise en conformité électrique Dans cuisine: prise frigo/LV/LL/four/taque électr…" at bounding box center [96, 89] width 179 height 74
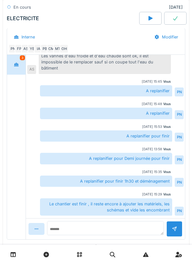
scroll to position [289, 0]
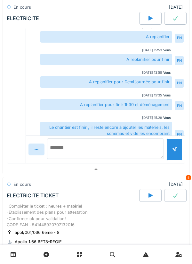
click at [61, 152] on textarea at bounding box center [105, 148] width 117 height 20
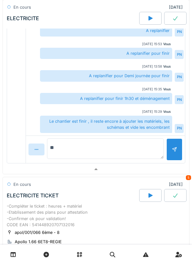
type textarea "*"
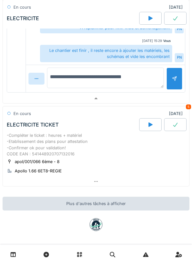
scroll to position [361, 0]
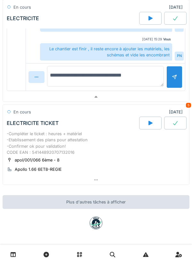
type textarea "**********"
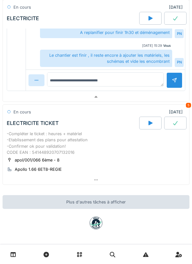
click at [172, 77] on div at bounding box center [174, 80] width 5 height 6
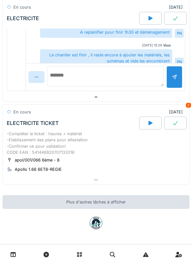
click at [60, 78] on textarea at bounding box center [105, 76] width 117 height 20
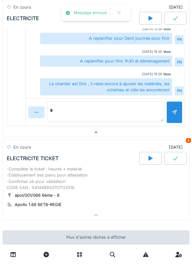
scroll to position [110, 0]
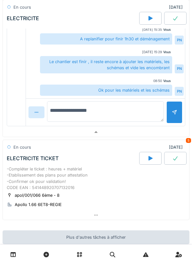
type textarea "**********"
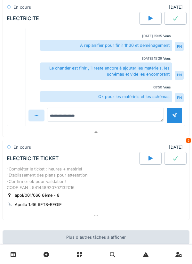
click at [171, 111] on div at bounding box center [174, 115] width 16 height 16
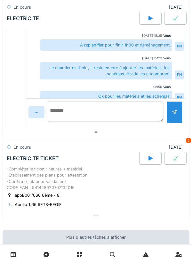
click at [65, 114] on textarea at bounding box center [105, 111] width 117 height 20
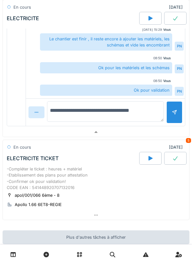
type textarea "**********"
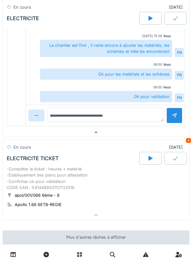
click at [172, 112] on div at bounding box center [174, 115] width 5 height 6
